Goal: Task Accomplishment & Management: Use online tool/utility

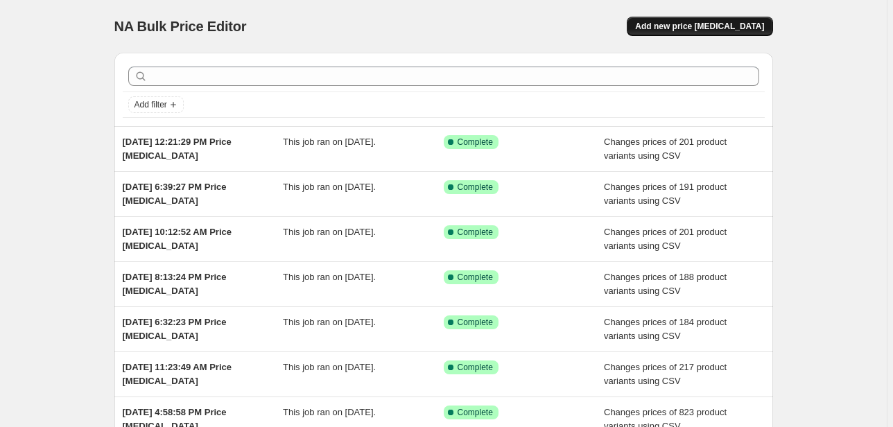
click at [696, 29] on span "Add new price [MEDICAL_DATA]" at bounding box center [699, 26] width 129 height 11
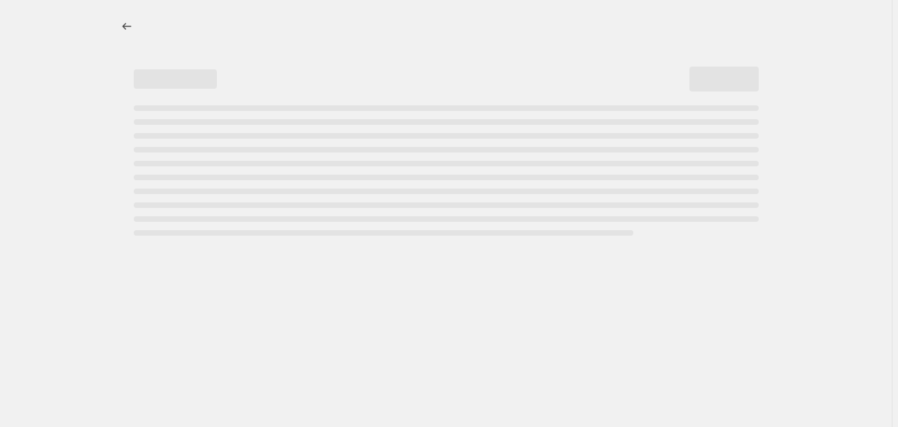
select select "percentage"
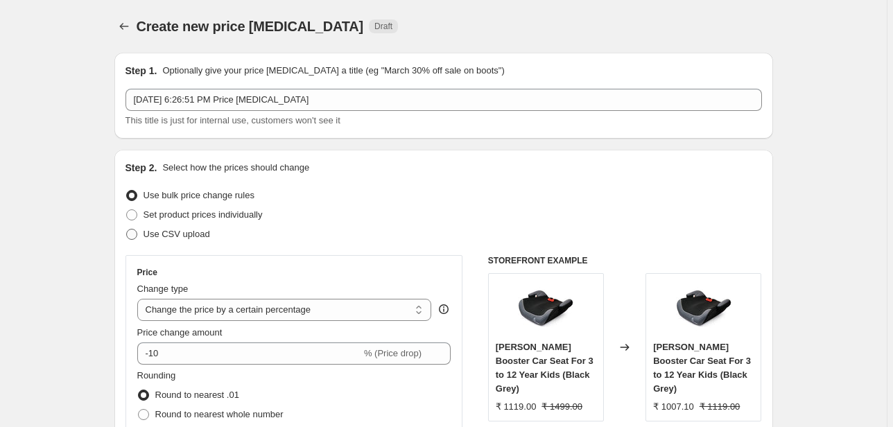
click at [137, 236] on span at bounding box center [131, 234] width 11 height 11
click at [127, 229] on input "Use CSV upload" at bounding box center [126, 229] width 1 height 1
radio input "true"
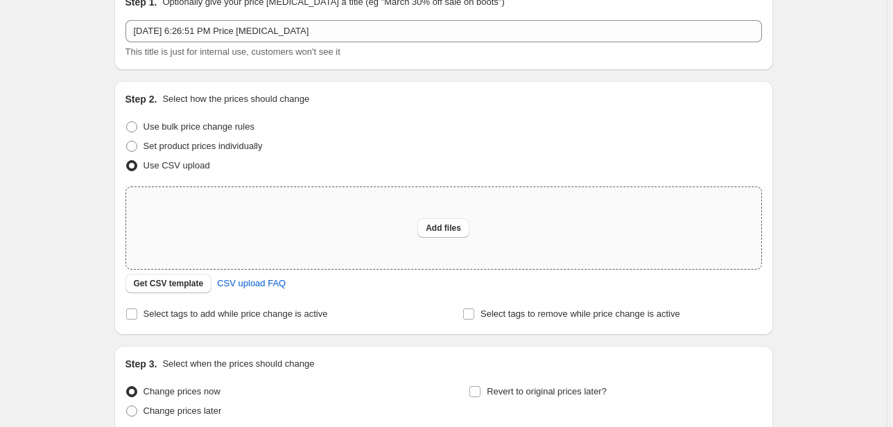
scroll to position [111, 0]
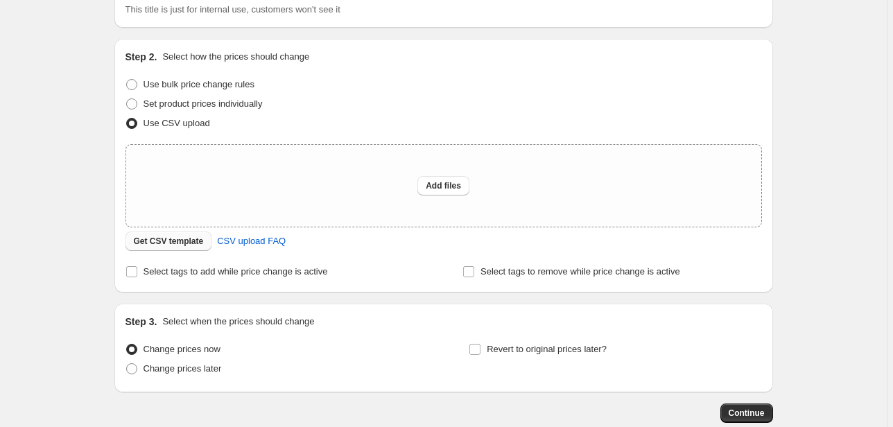
click at [198, 241] on span "Get CSV template" at bounding box center [169, 241] width 70 height 11
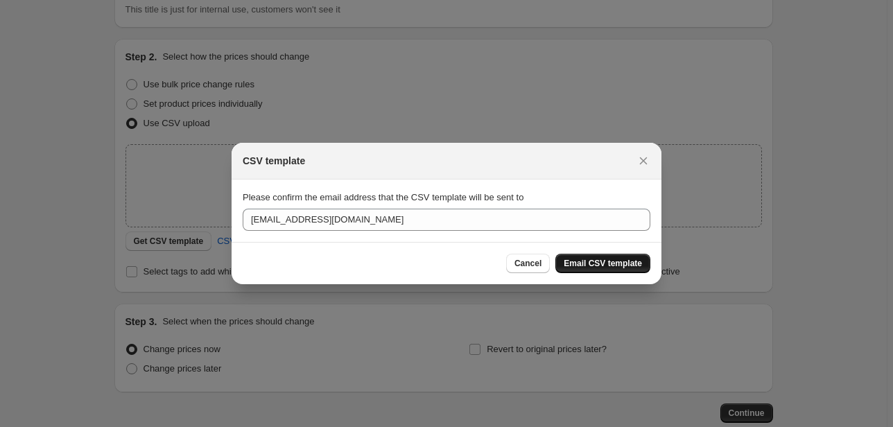
click at [616, 266] on span "Email CSV template" at bounding box center [603, 263] width 78 height 11
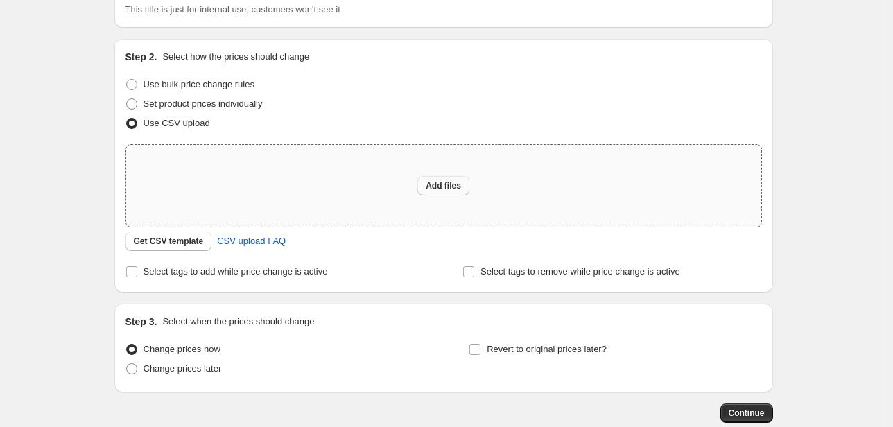
click at [442, 186] on span "Add files" at bounding box center [443, 185] width 35 height 11
type input "C:\fakepath\SVD 35.csv"
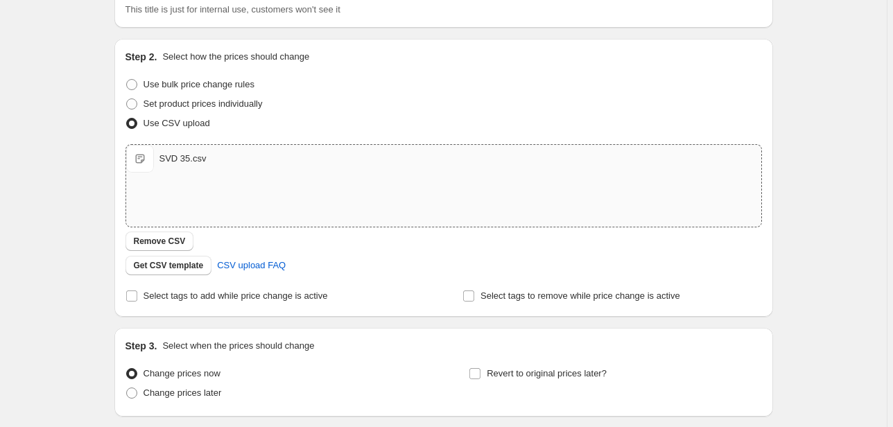
scroll to position [215, 0]
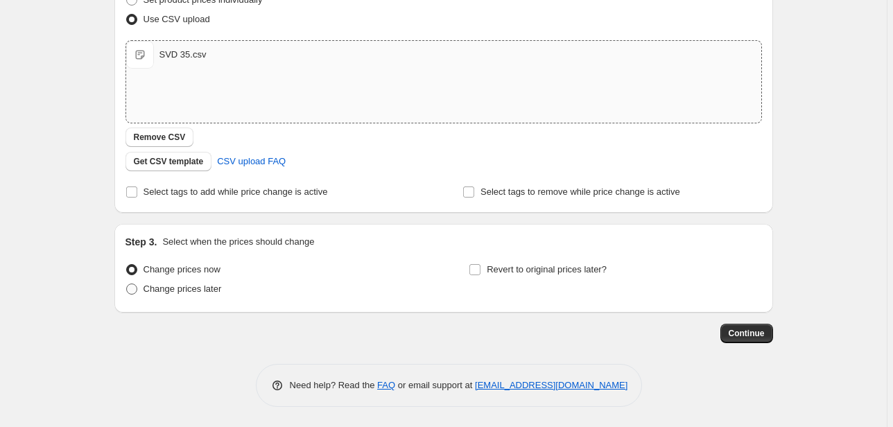
click at [152, 291] on span "Change prices later" at bounding box center [183, 289] width 78 height 10
click at [127, 284] on input "Change prices later" at bounding box center [126, 284] width 1 height 1
radio input "true"
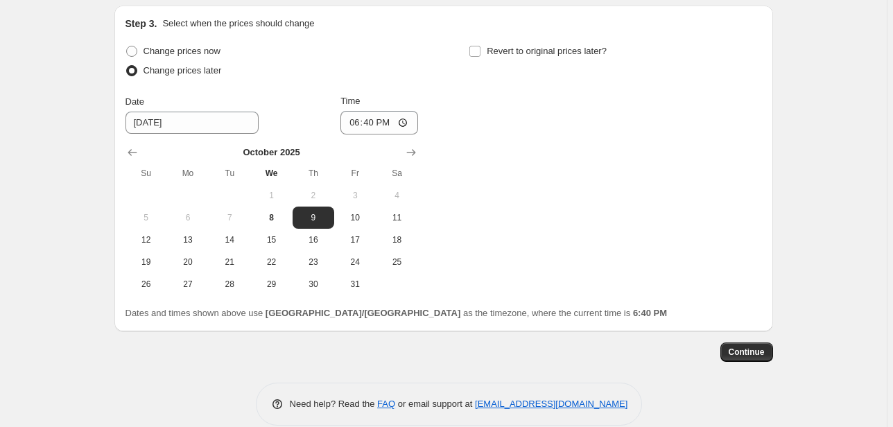
scroll to position [437, 0]
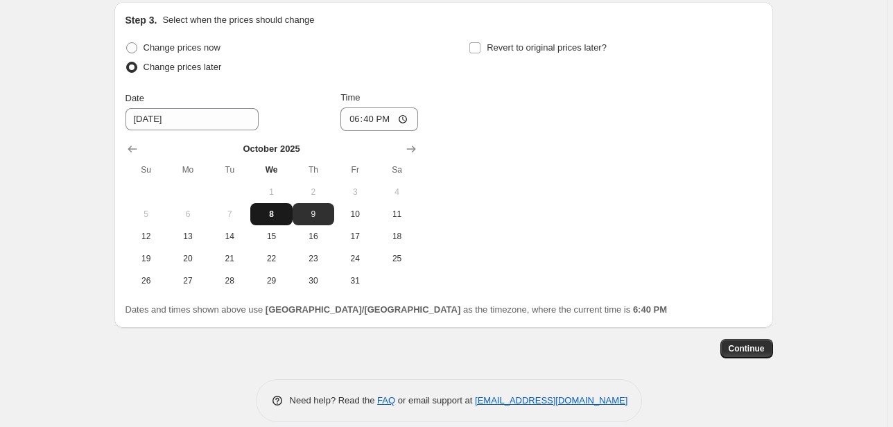
click at [281, 219] on span "8" at bounding box center [271, 214] width 31 height 11
type input "[DATE]"
click at [350, 119] on input "18:40" at bounding box center [379, 119] width 78 height 24
type input "23:40"
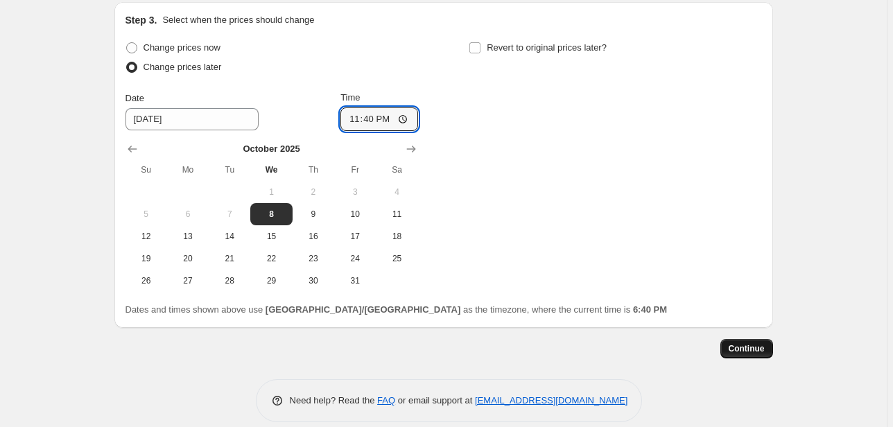
click at [747, 353] on span "Continue" at bounding box center [747, 348] width 36 height 11
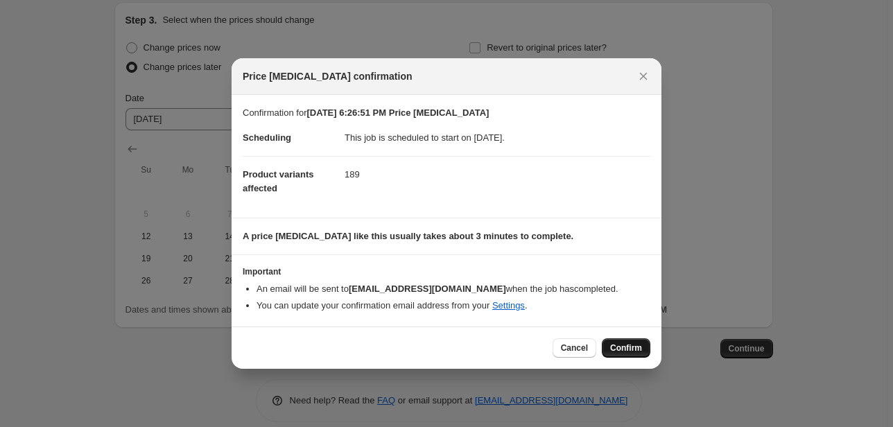
click at [624, 347] on span "Confirm" at bounding box center [626, 347] width 32 height 11
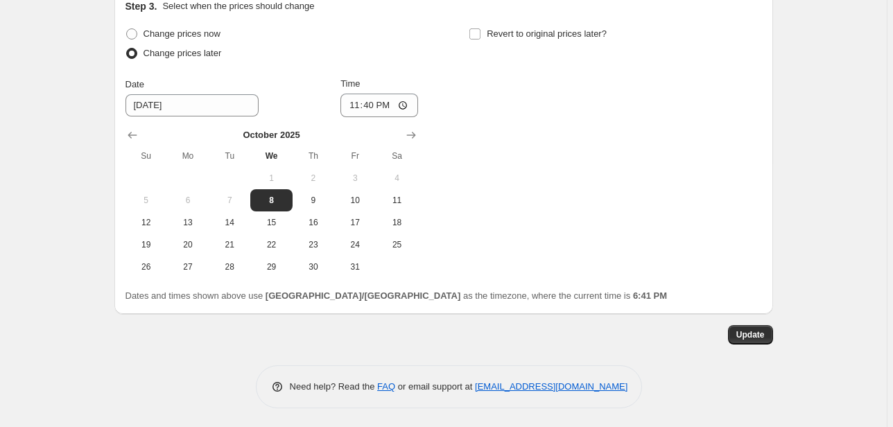
scroll to position [537, 0]
